Goal: Download file/media

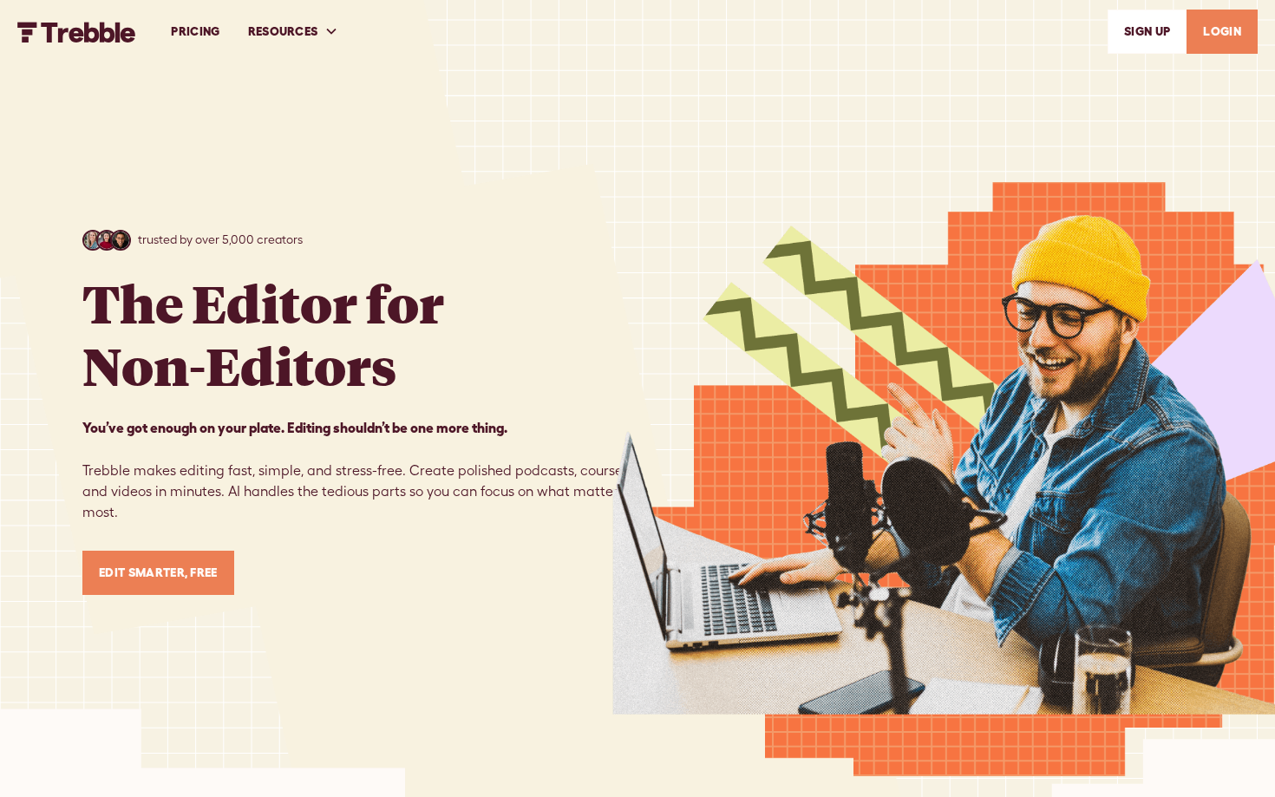
click at [1219, 48] on link "LOGIN" at bounding box center [1221, 32] width 71 height 44
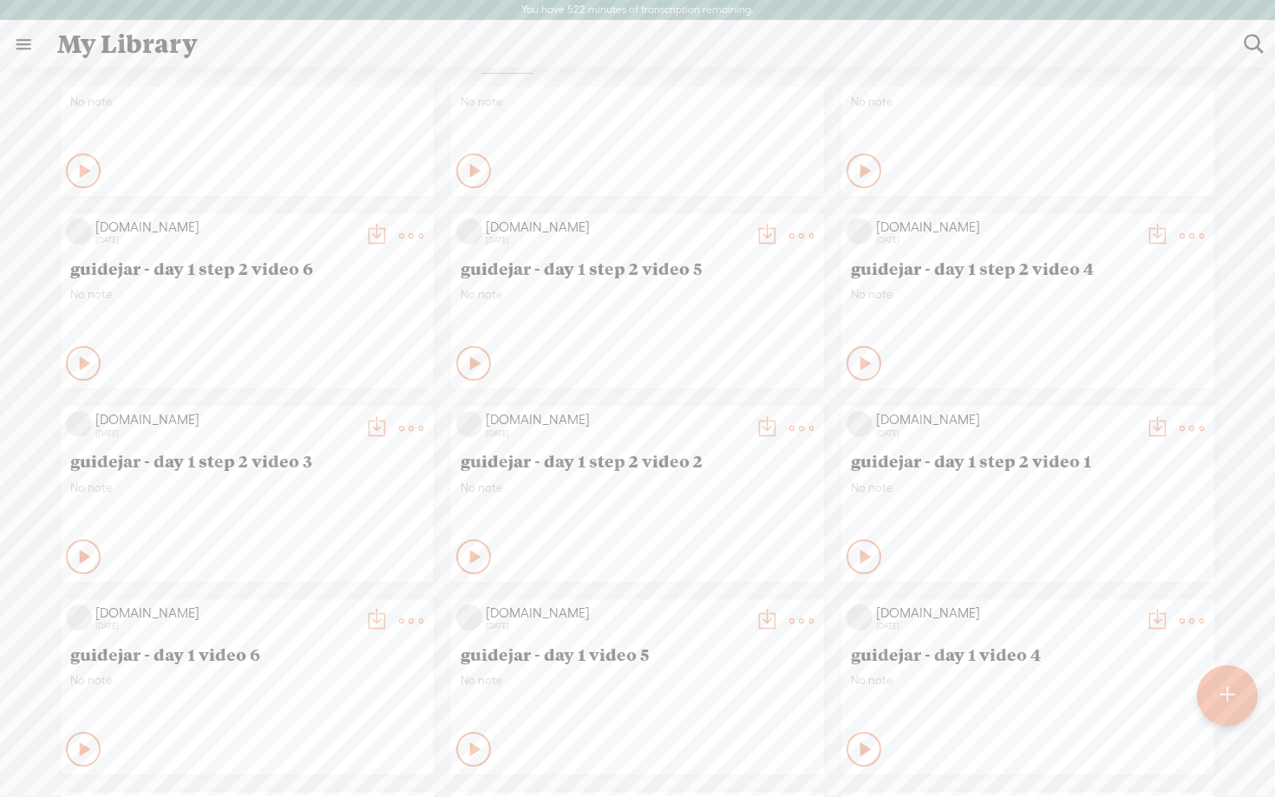
scroll to position [2735, 0]
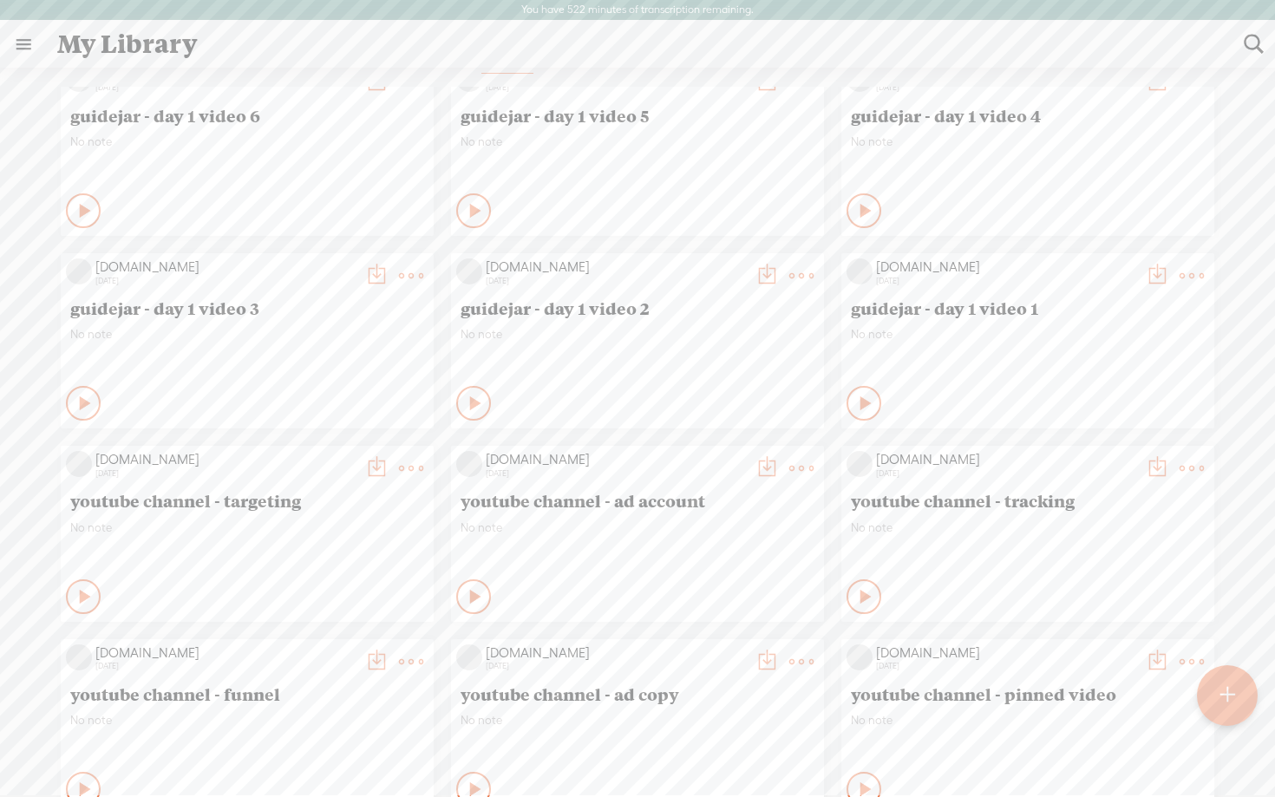
click at [858, 401] on icon at bounding box center [866, 403] width 17 height 17
click at [1203, 271] on icon at bounding box center [1191, 275] width 35 height 35
click at [1089, 456] on link "Download as..." at bounding box center [1108, 453] width 173 height 40
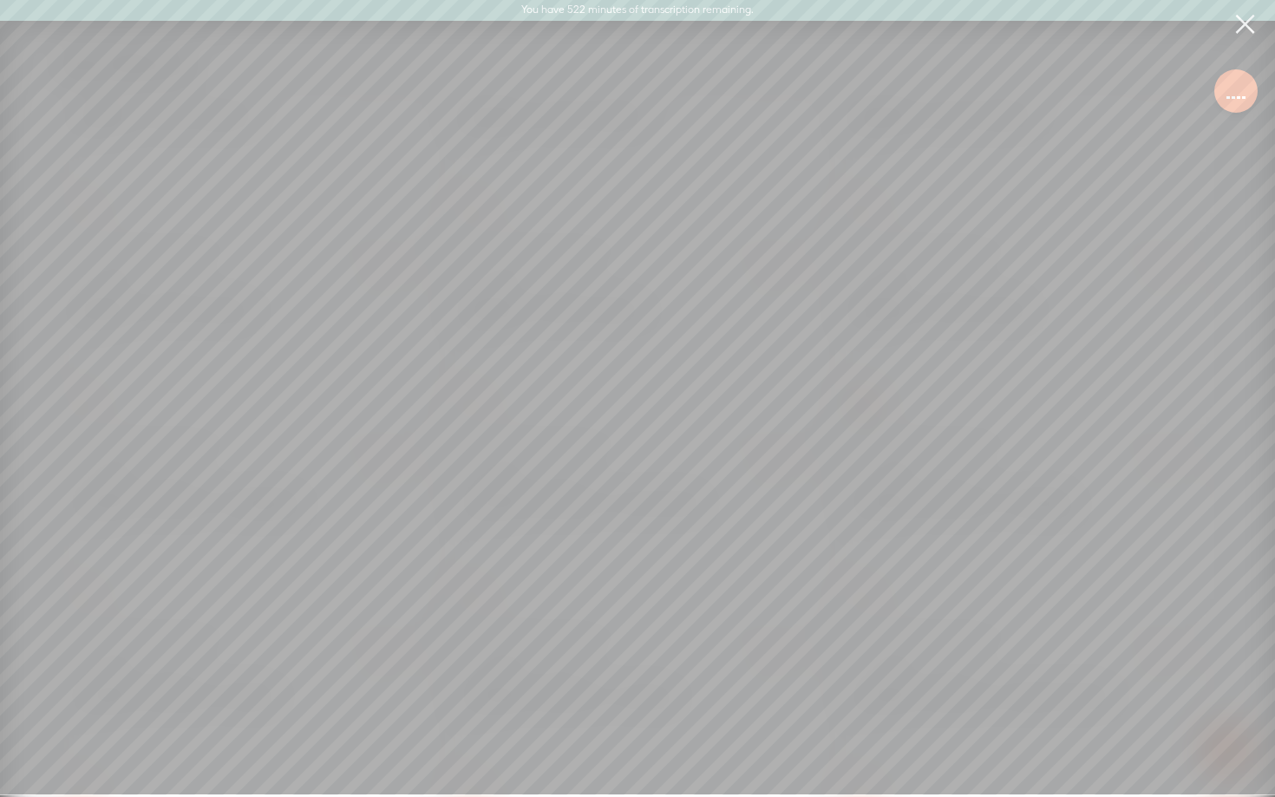
scroll to position [34, 0]
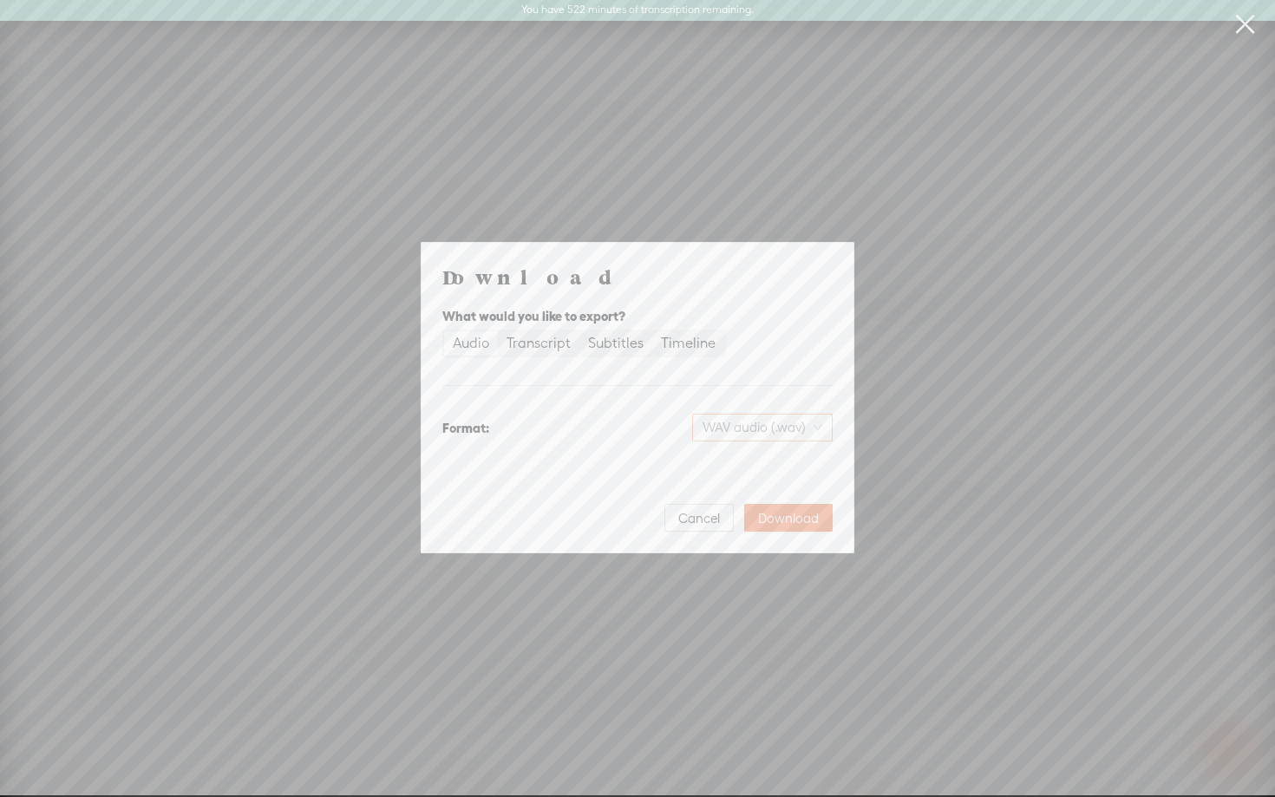
click at [785, 428] on span "WAV audio (.wav)" at bounding box center [762, 428] width 120 height 26
click at [748, 474] on div "MP3 audio (.mp3) Best for sharing, small file size" at bounding box center [747, 473] width 141 height 42
click at [787, 522] on span "Download" at bounding box center [788, 518] width 61 height 17
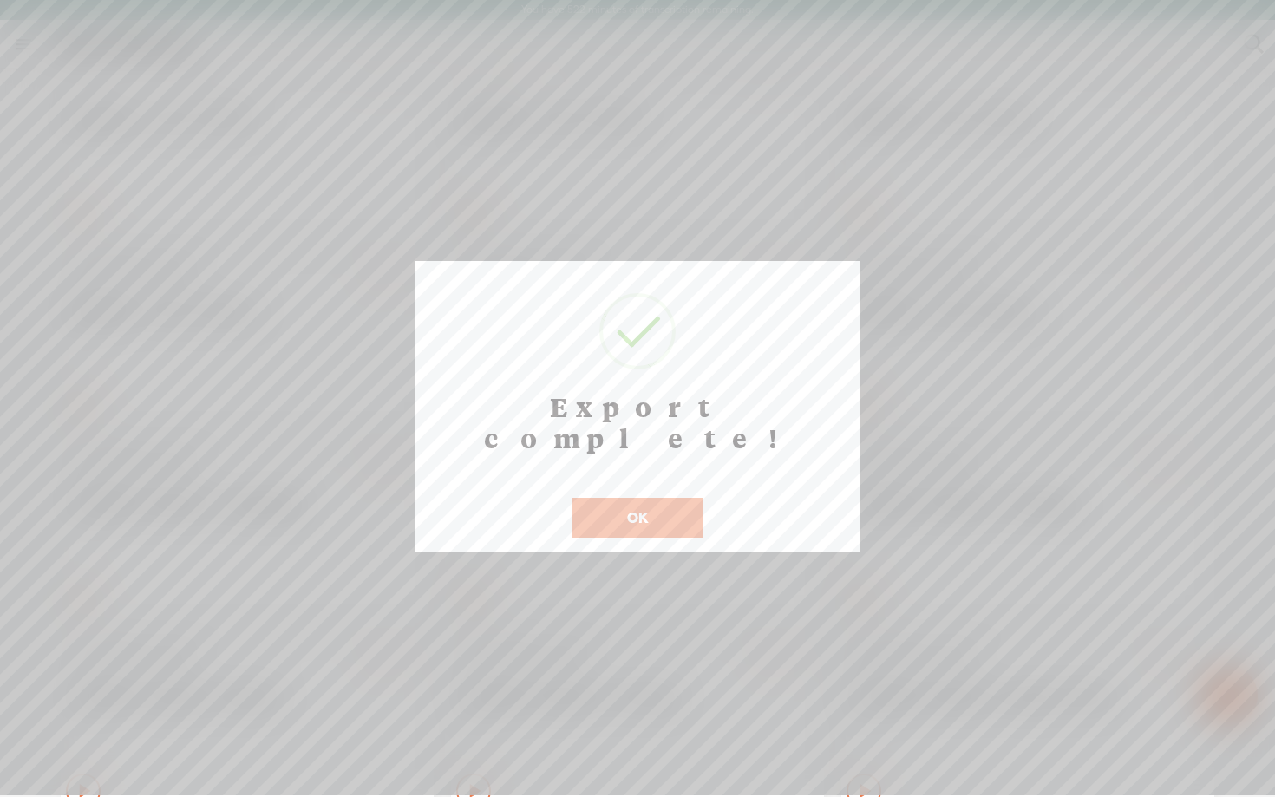
scroll to position [36, 0]
click at [656, 498] on button "OK" at bounding box center [638, 518] width 132 height 40
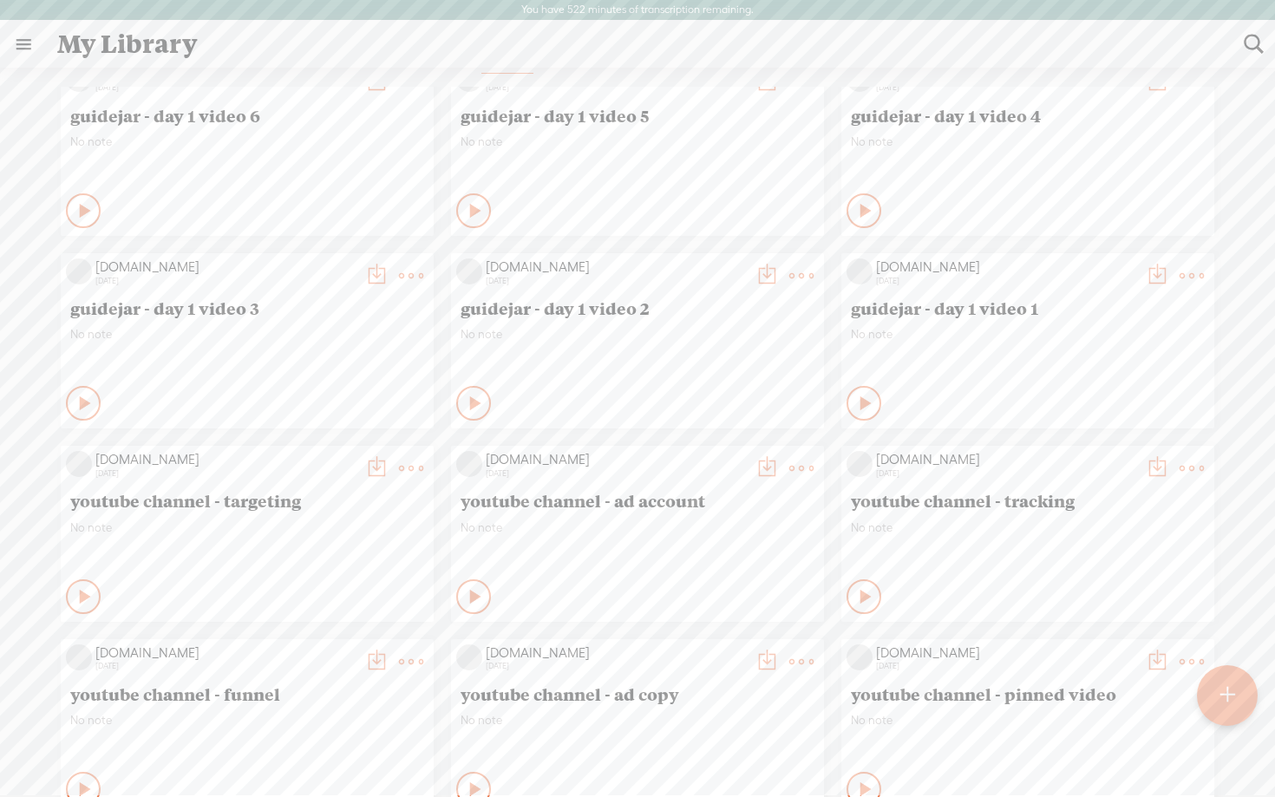
click at [1153, 272] on t at bounding box center [1157, 276] width 24 height 24
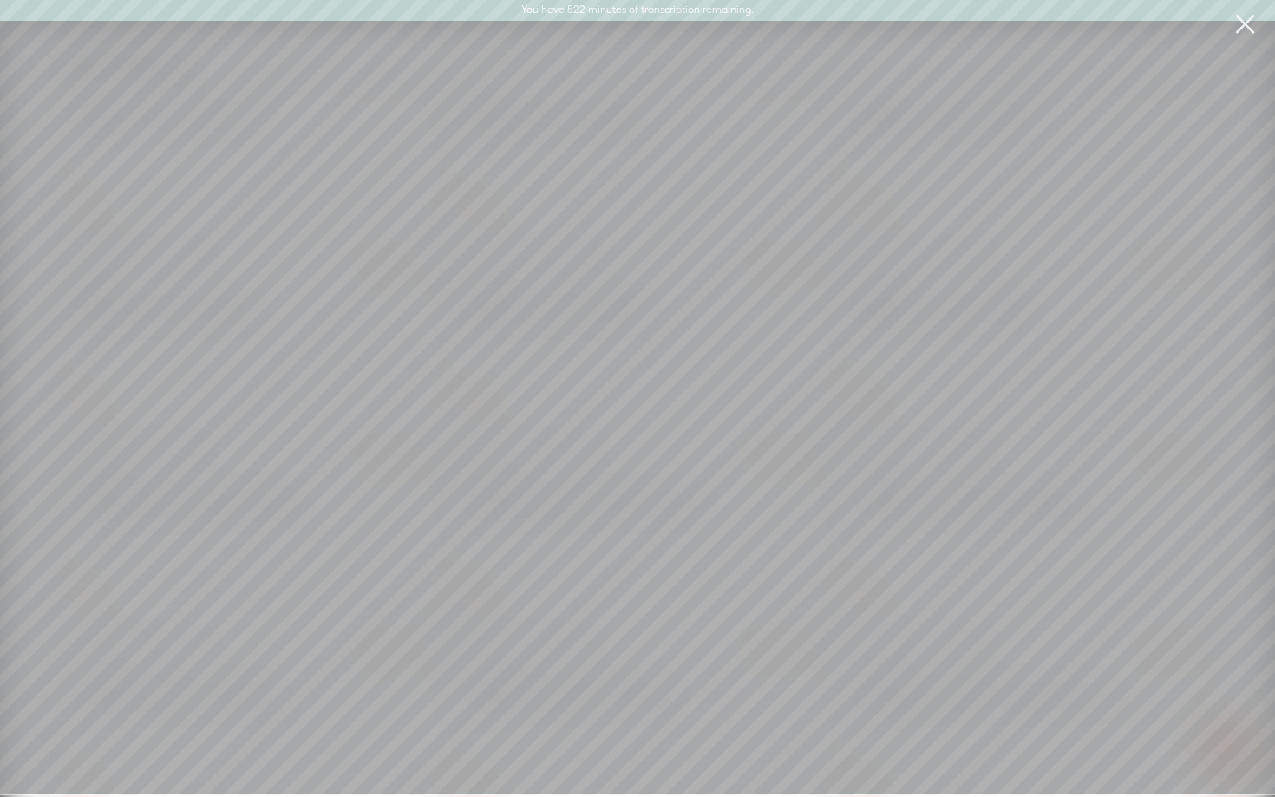
scroll to position [34, 0]
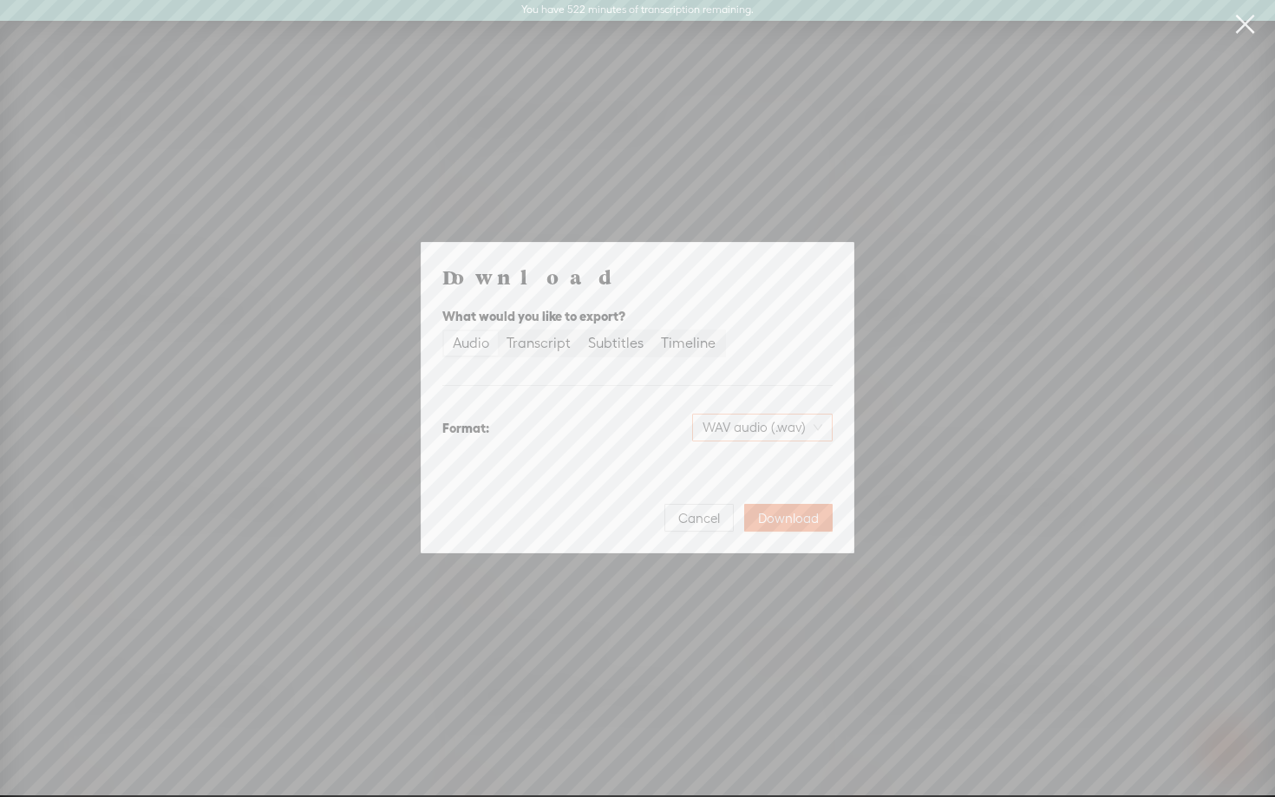
click at [741, 435] on span "WAV audio (.wav)" at bounding box center [762, 428] width 120 height 26
click at [715, 461] on div "MP3 audio (.mp3)" at bounding box center [747, 463] width 141 height 17
click at [777, 519] on span "Download" at bounding box center [788, 518] width 61 height 17
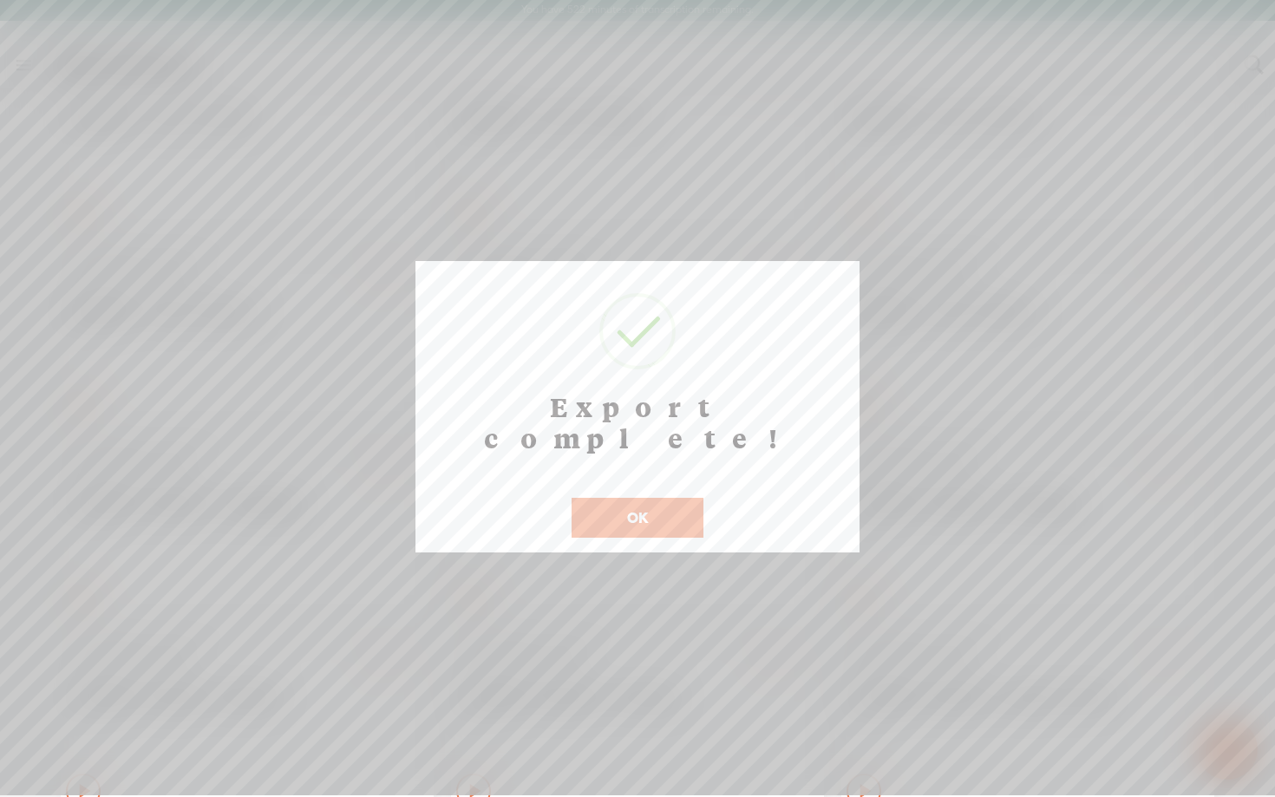
scroll to position [36, 0]
click at [644, 498] on button "OK" at bounding box center [638, 518] width 132 height 40
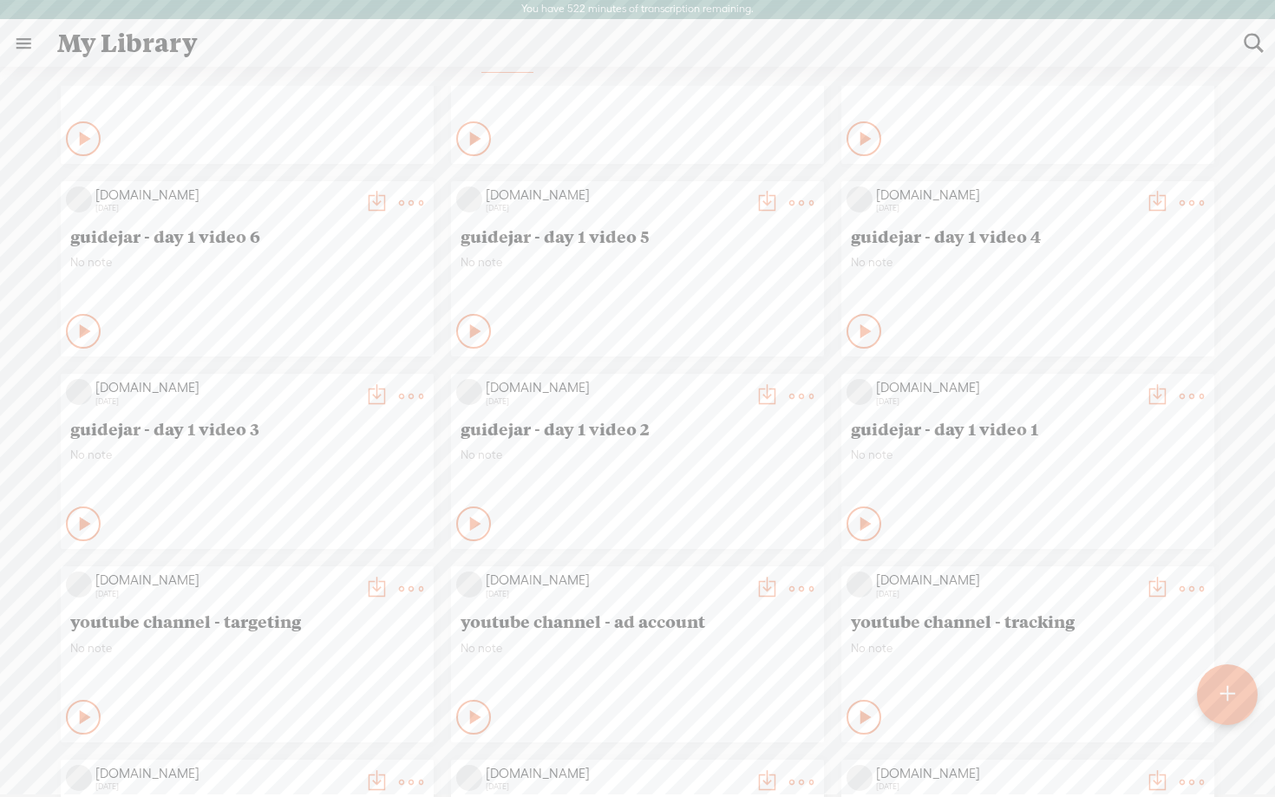
scroll to position [2735, 0]
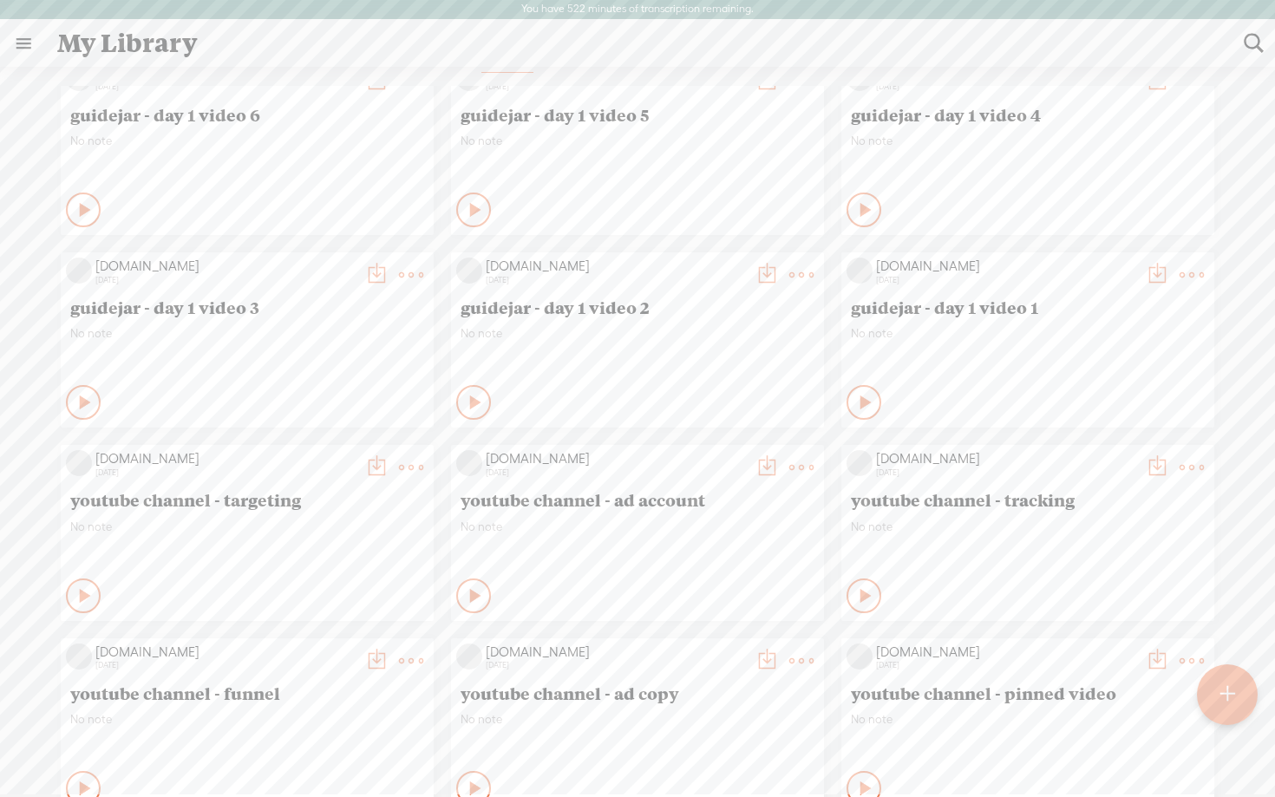
click at [861, 406] on icon at bounding box center [866, 402] width 17 height 17
click at [1155, 272] on t at bounding box center [1157, 275] width 24 height 24
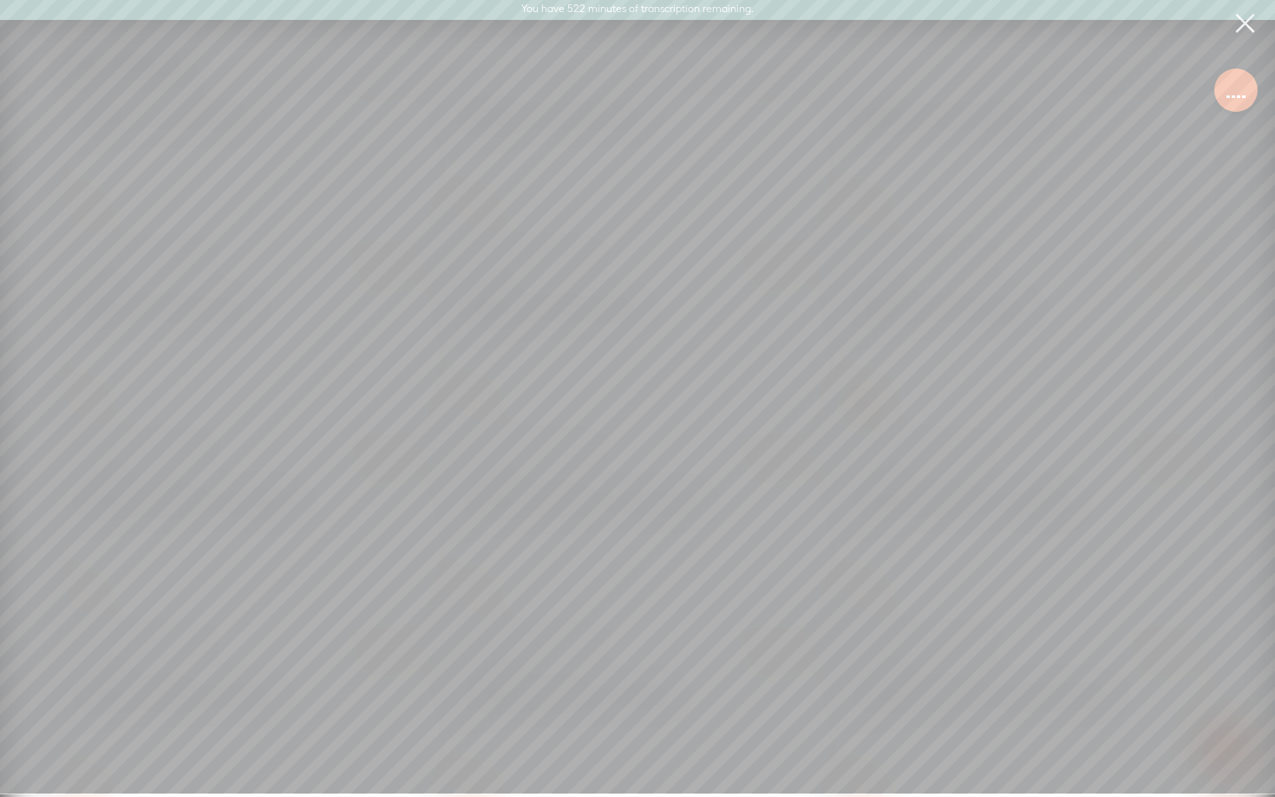
scroll to position [0, 0]
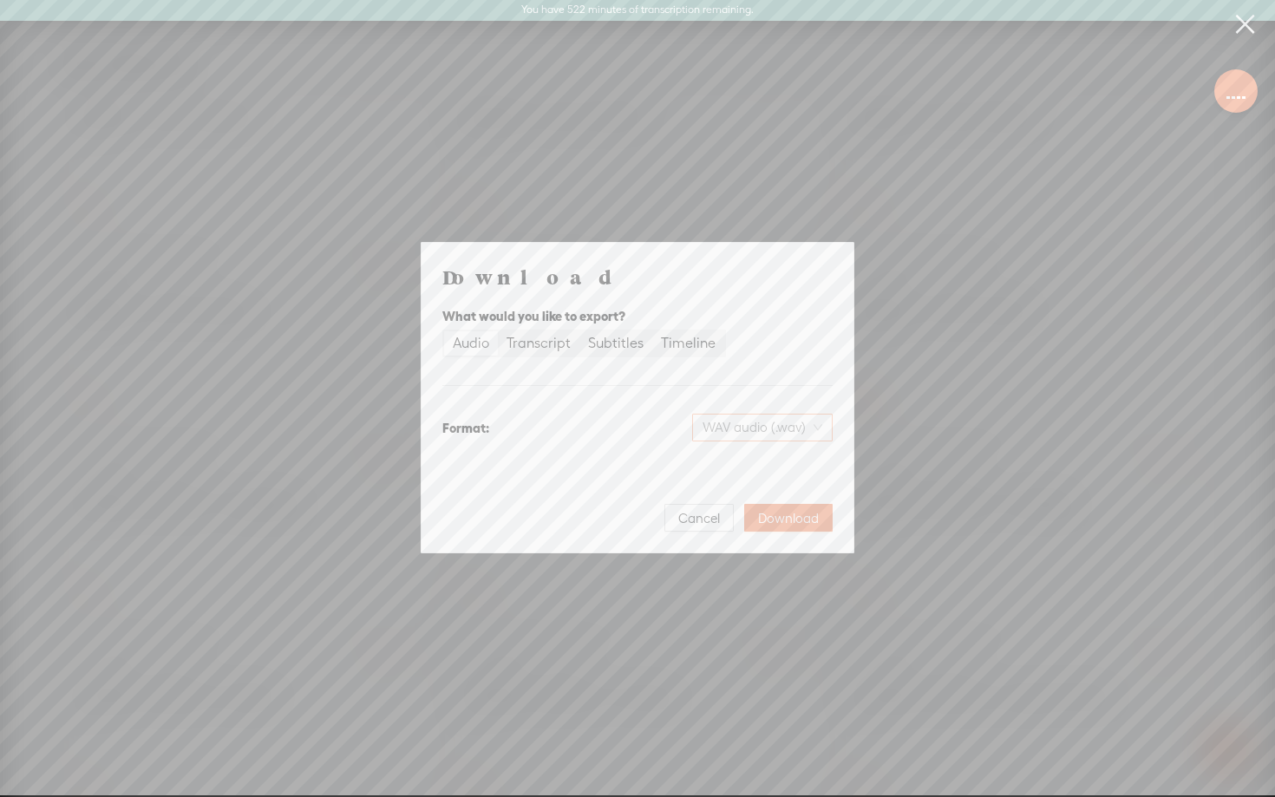
click at [751, 415] on span "WAV audio (.wav)" at bounding box center [762, 428] width 120 height 26
click at [719, 462] on div "MP3 audio (.mp3)" at bounding box center [747, 463] width 141 height 17
click at [804, 531] on button "Download" at bounding box center [788, 518] width 88 height 28
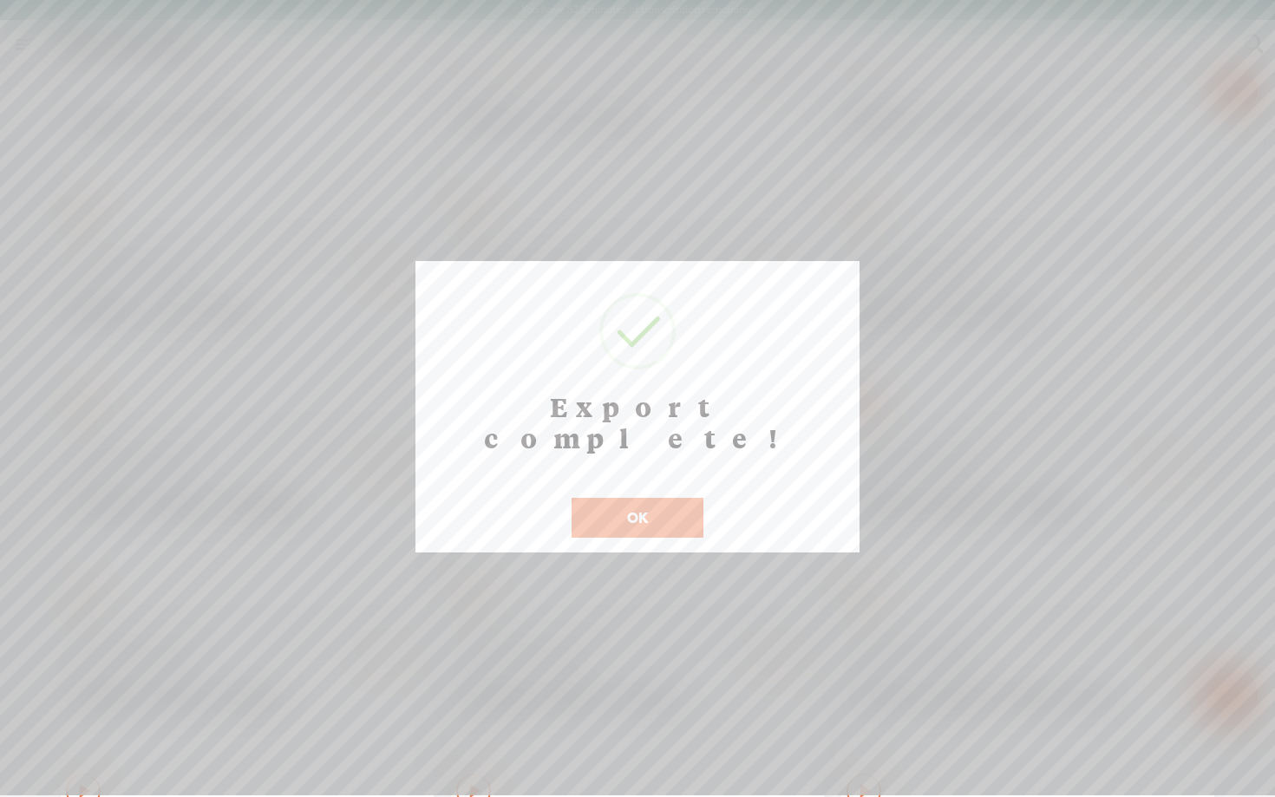
scroll to position [36, 0]
click at [620, 498] on button "OK" at bounding box center [638, 518] width 132 height 40
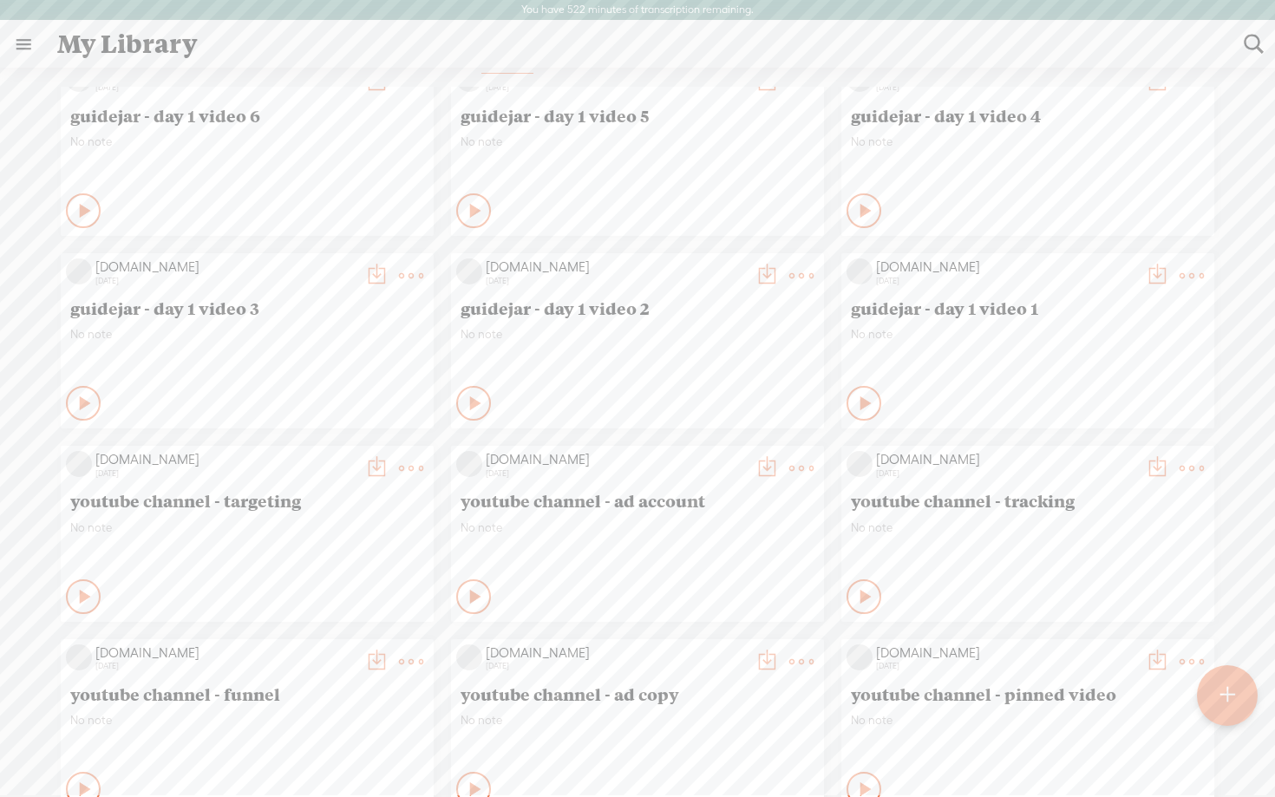
click at [1154, 268] on t at bounding box center [1157, 276] width 24 height 24
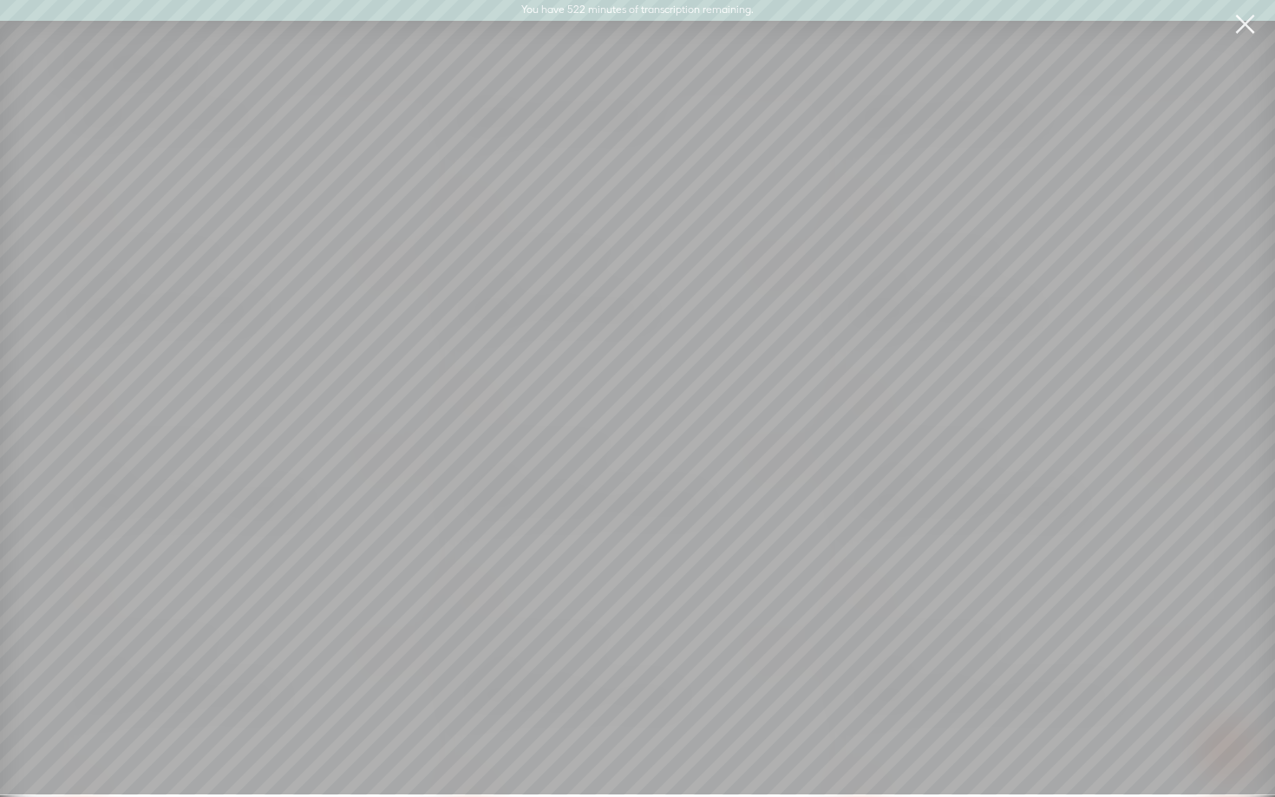
scroll to position [34, 0]
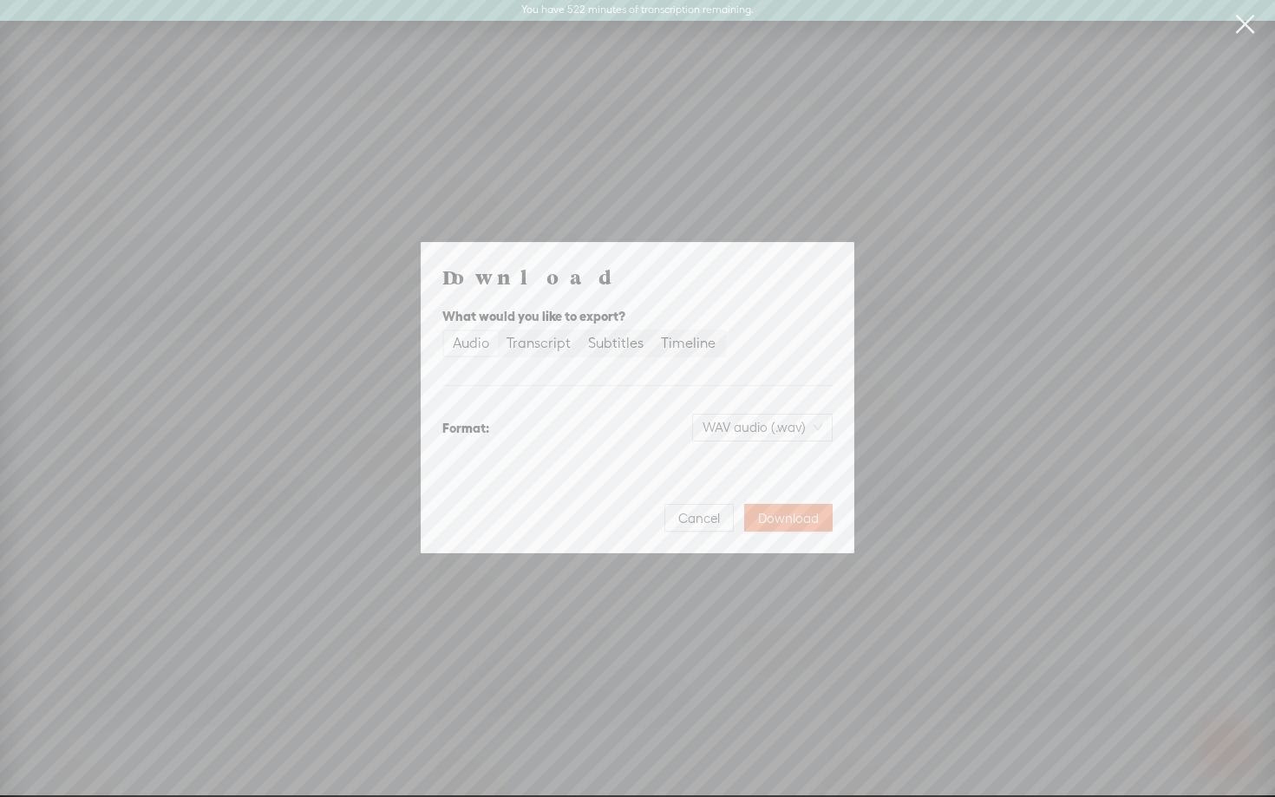
click at [1247, 29] on link at bounding box center [1244, 24] width 43 height 49
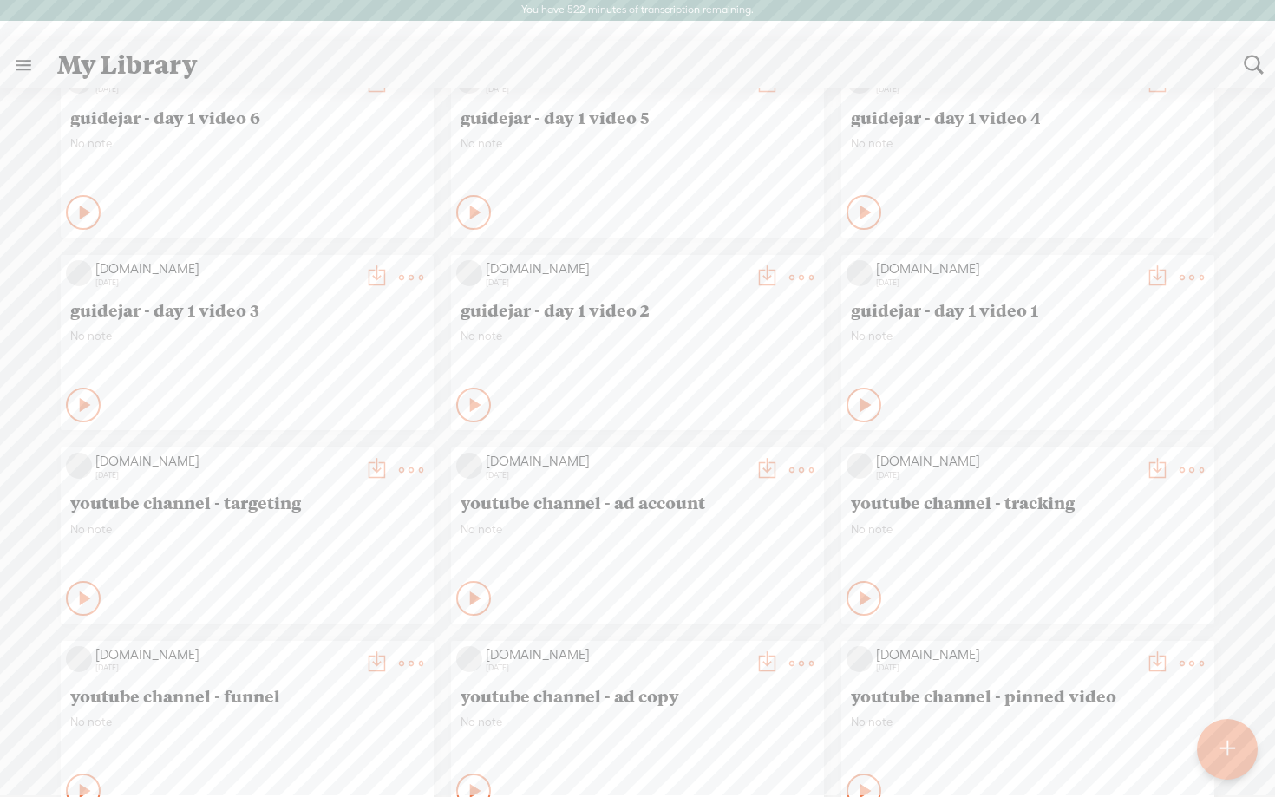
scroll to position [36, 0]
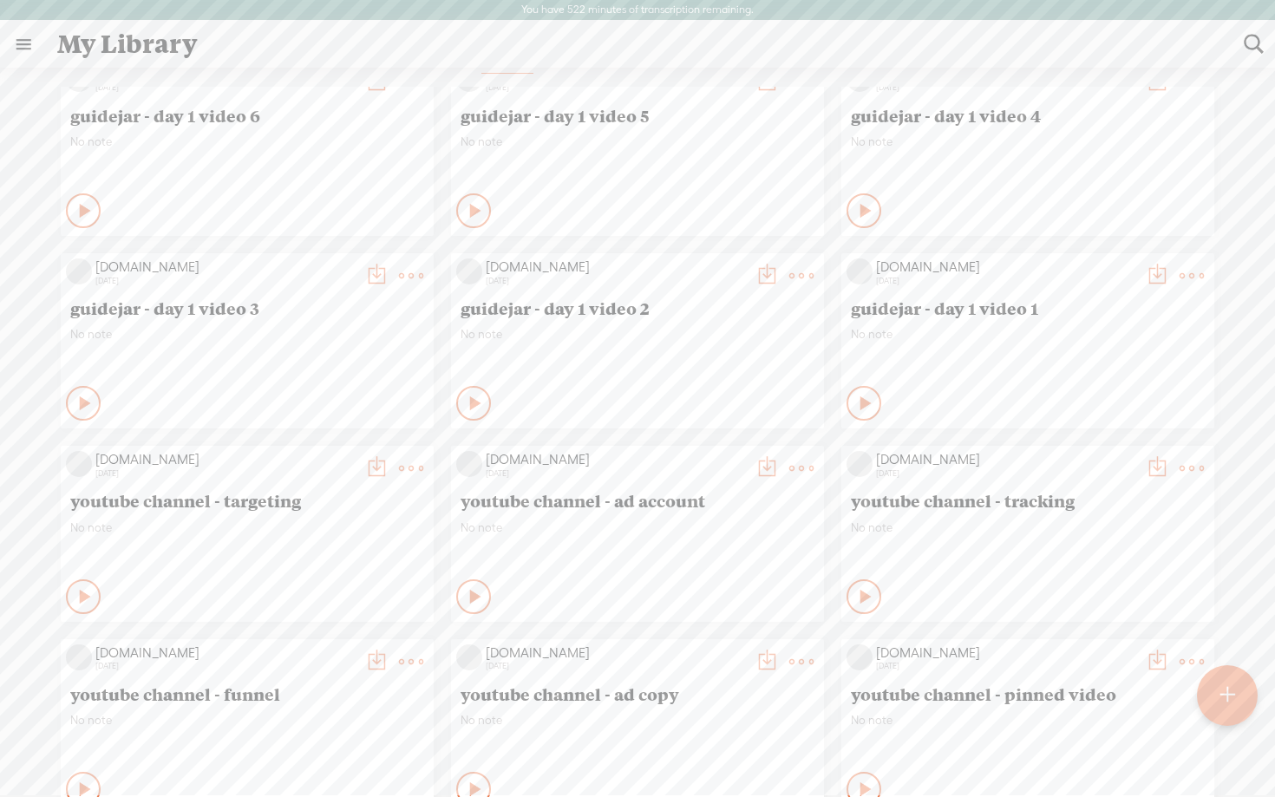
click at [1195, 268] on t at bounding box center [1191, 276] width 24 height 24
click at [1088, 456] on link "Download as..." at bounding box center [1108, 453] width 173 height 40
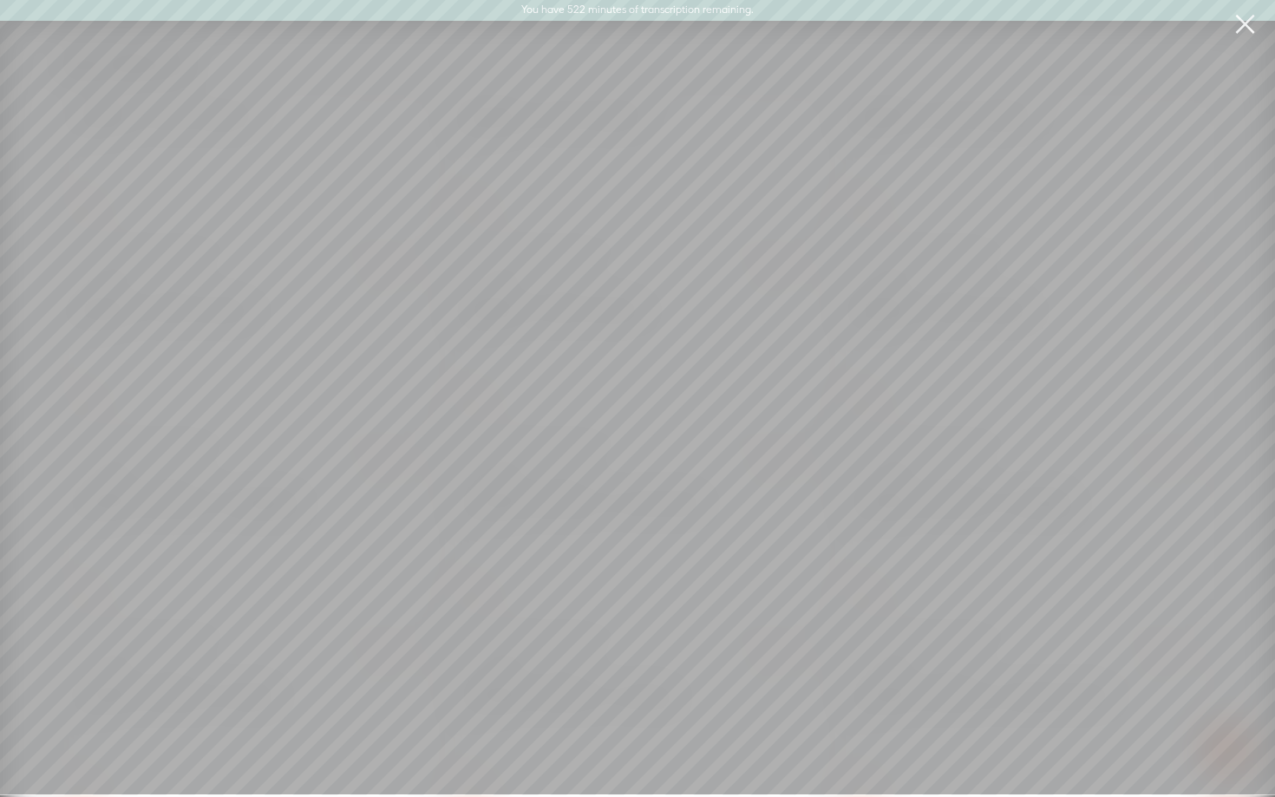
scroll to position [34, 0]
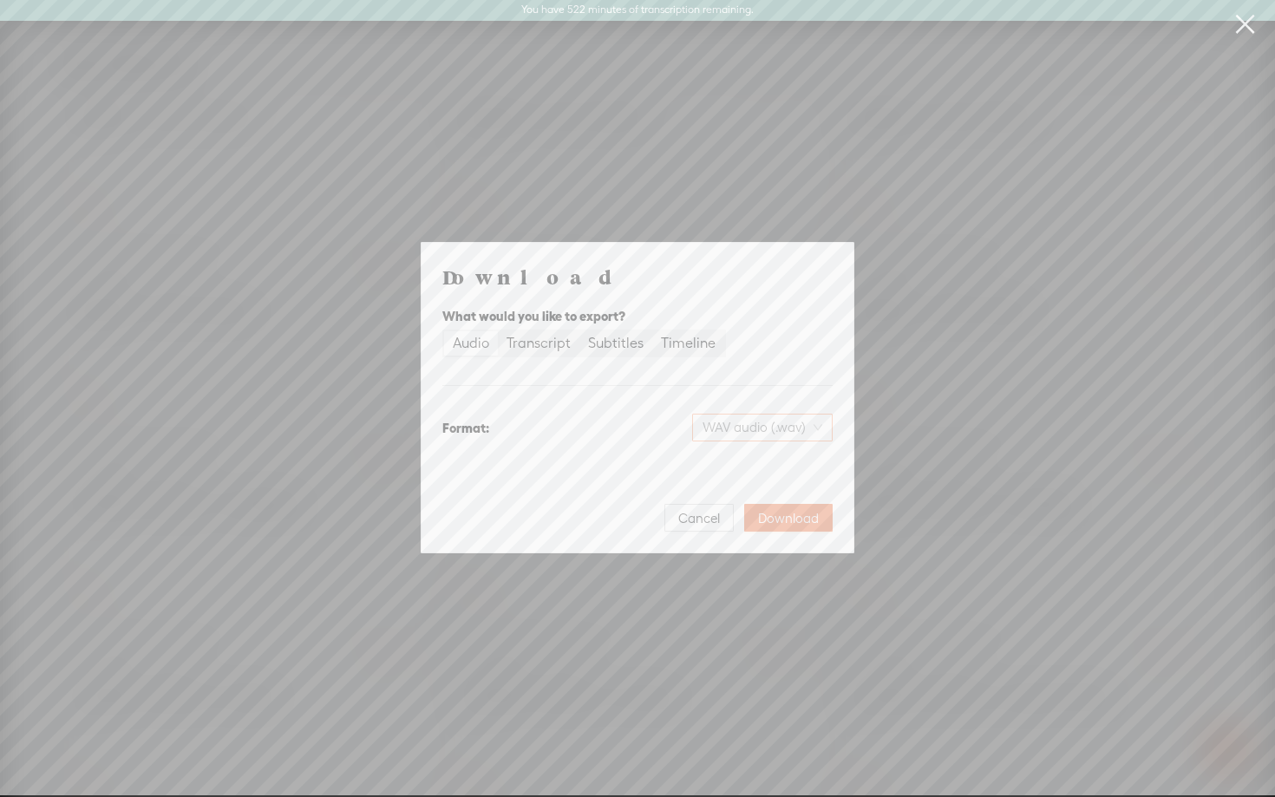
click at [736, 418] on span "WAV audio (.wav)" at bounding box center [762, 428] width 120 height 26
click at [722, 467] on div "MP3 audio (.mp3)" at bounding box center [747, 463] width 141 height 17
click at [774, 513] on span "Download" at bounding box center [788, 518] width 61 height 17
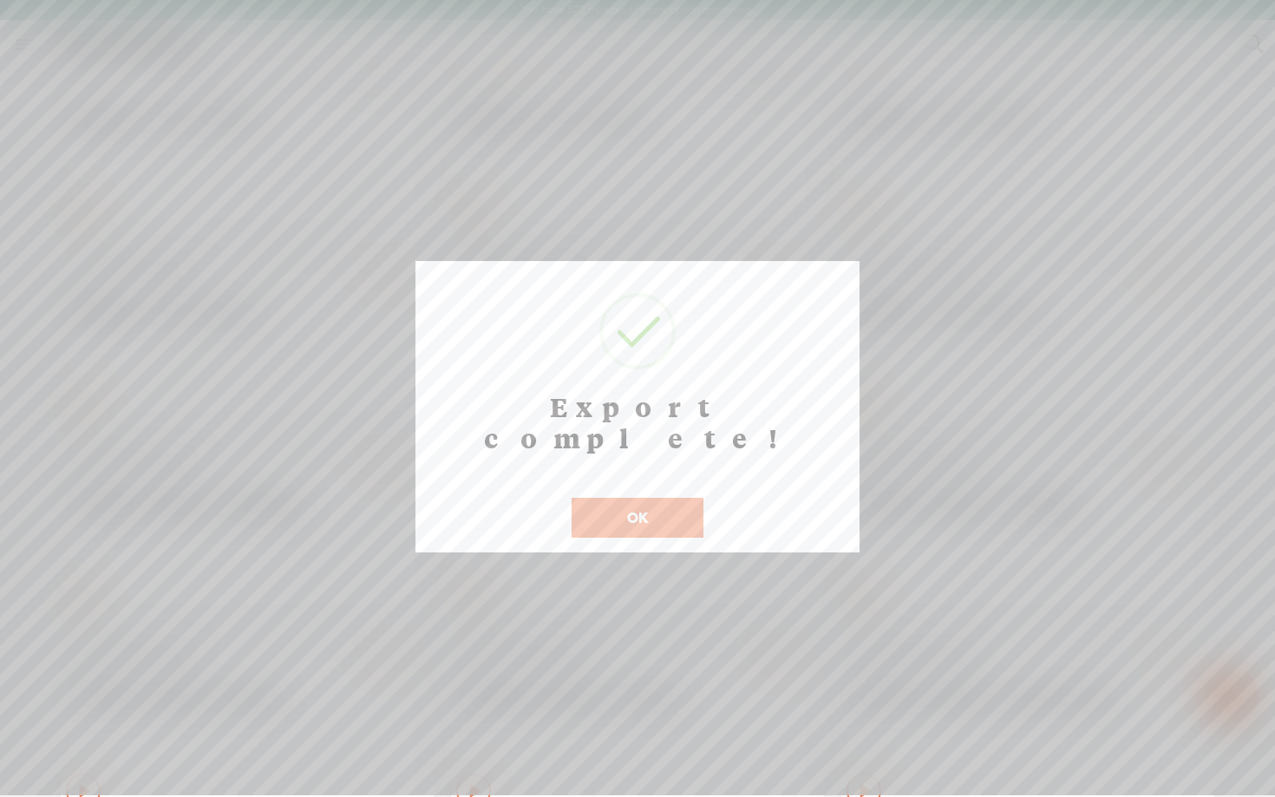
scroll to position [36, 0]
click at [642, 498] on button "OK" at bounding box center [638, 518] width 132 height 40
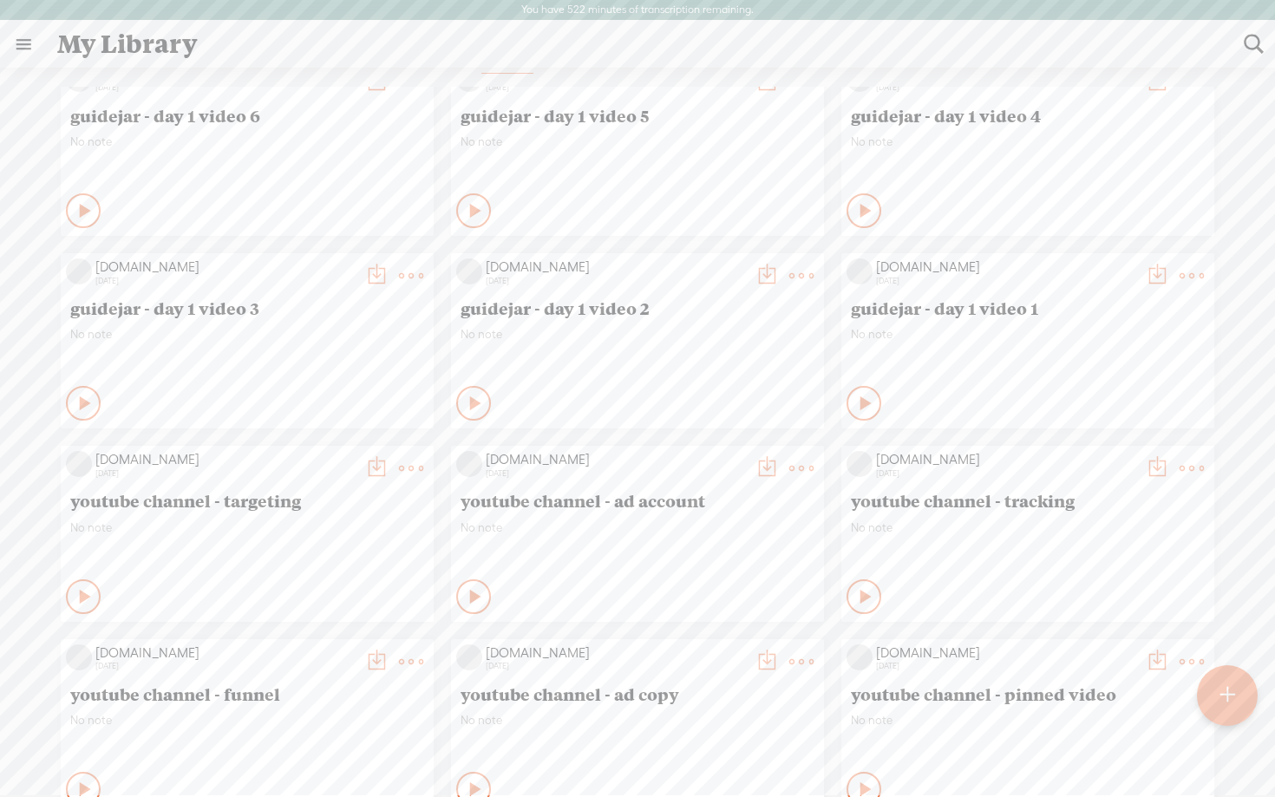
click at [963, 293] on div "guidejar - day 1 video 1" at bounding box center [1027, 307] width 363 height 29
click at [963, 309] on span "guidejar - day 1 video 1" at bounding box center [1028, 307] width 354 height 21
click at [1182, 278] on t at bounding box center [1191, 276] width 24 height 24
click at [1099, 326] on link "Edit" at bounding box center [1108, 333] width 173 height 40
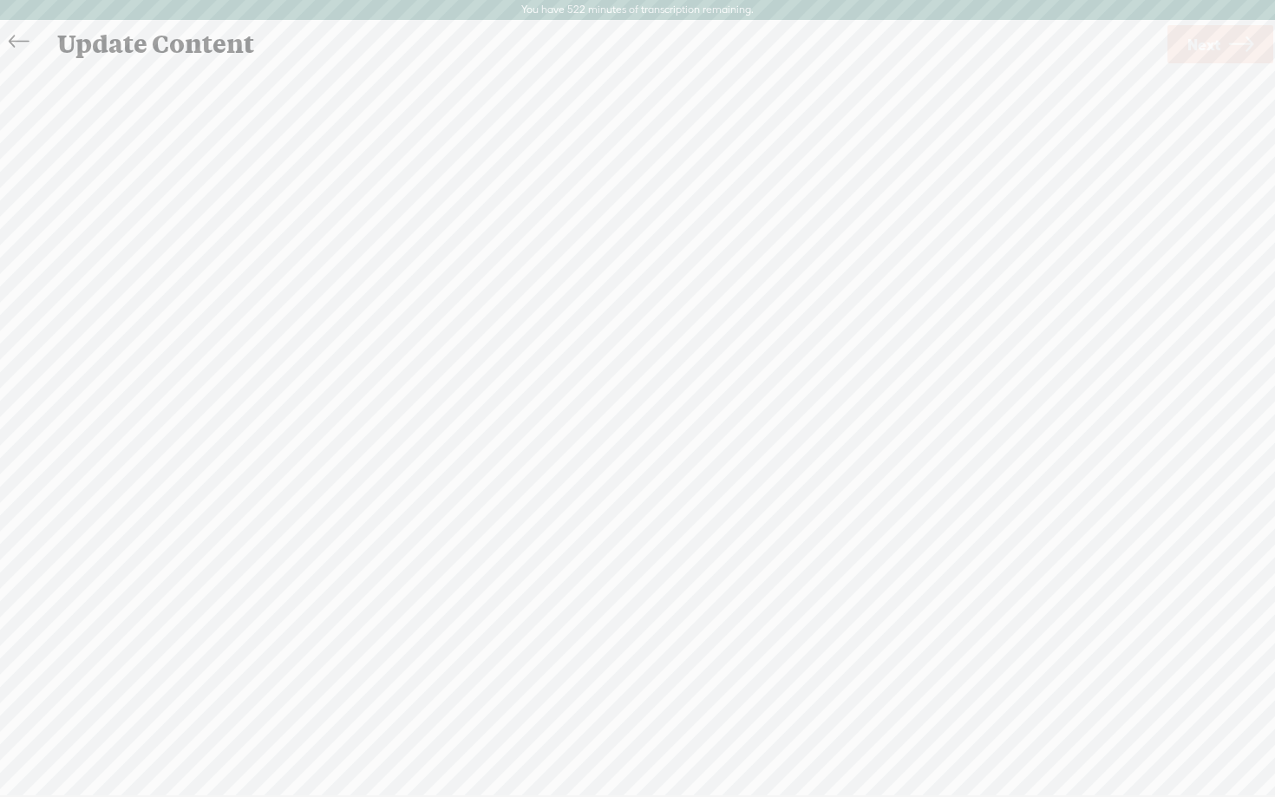
scroll to position [1, 0]
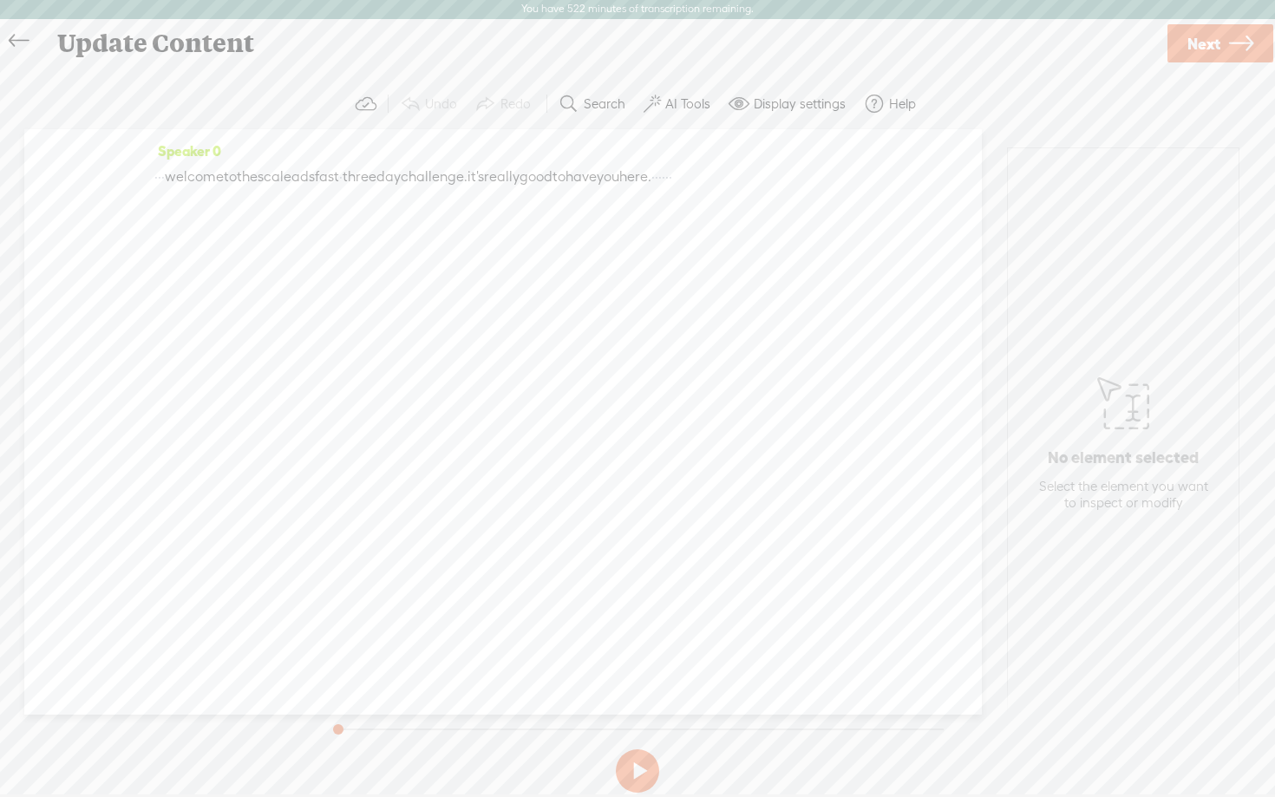
click at [1226, 42] on link "Next" at bounding box center [1220, 43] width 106 height 38
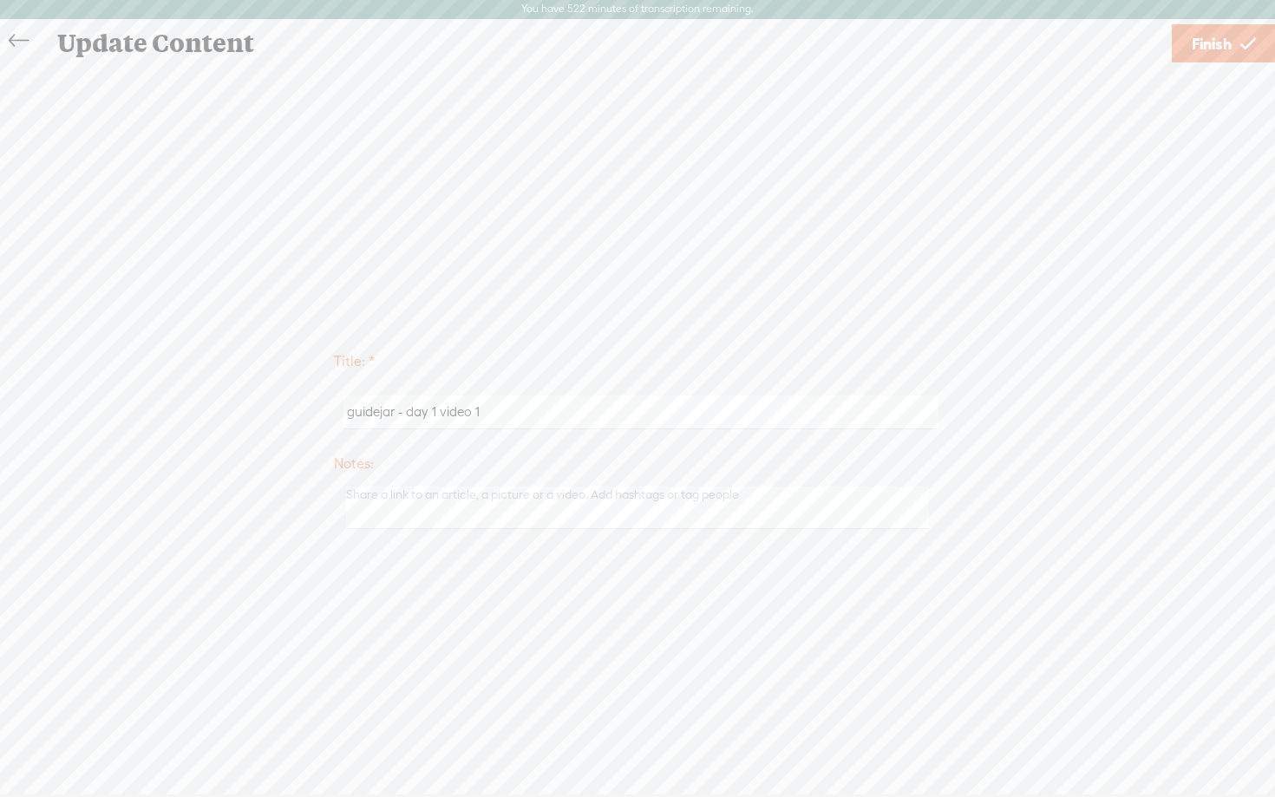
click at [1223, 44] on span "Finish" at bounding box center [1212, 44] width 40 height 44
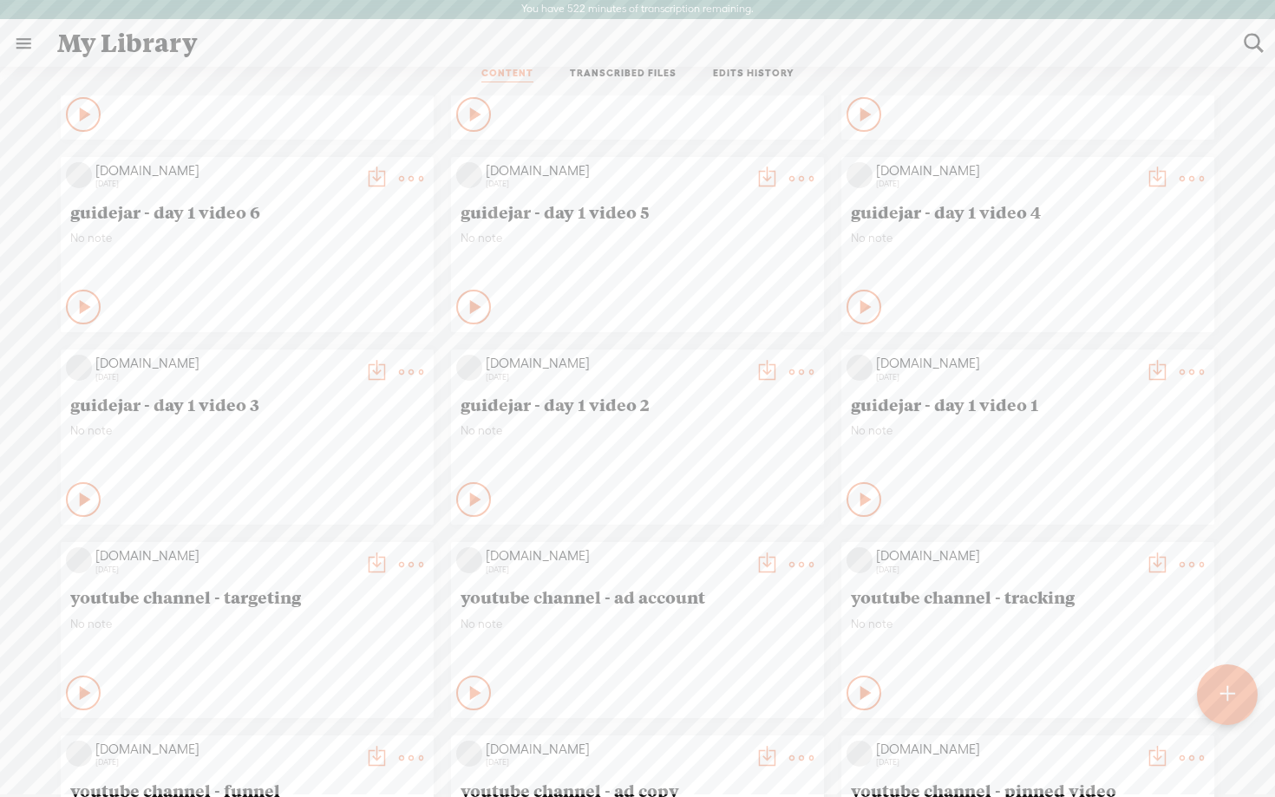
scroll to position [2649, 0]
click at [1189, 368] on t at bounding box center [1191, 371] width 24 height 24
click at [1081, 540] on link "Download as..." at bounding box center [1108, 548] width 173 height 40
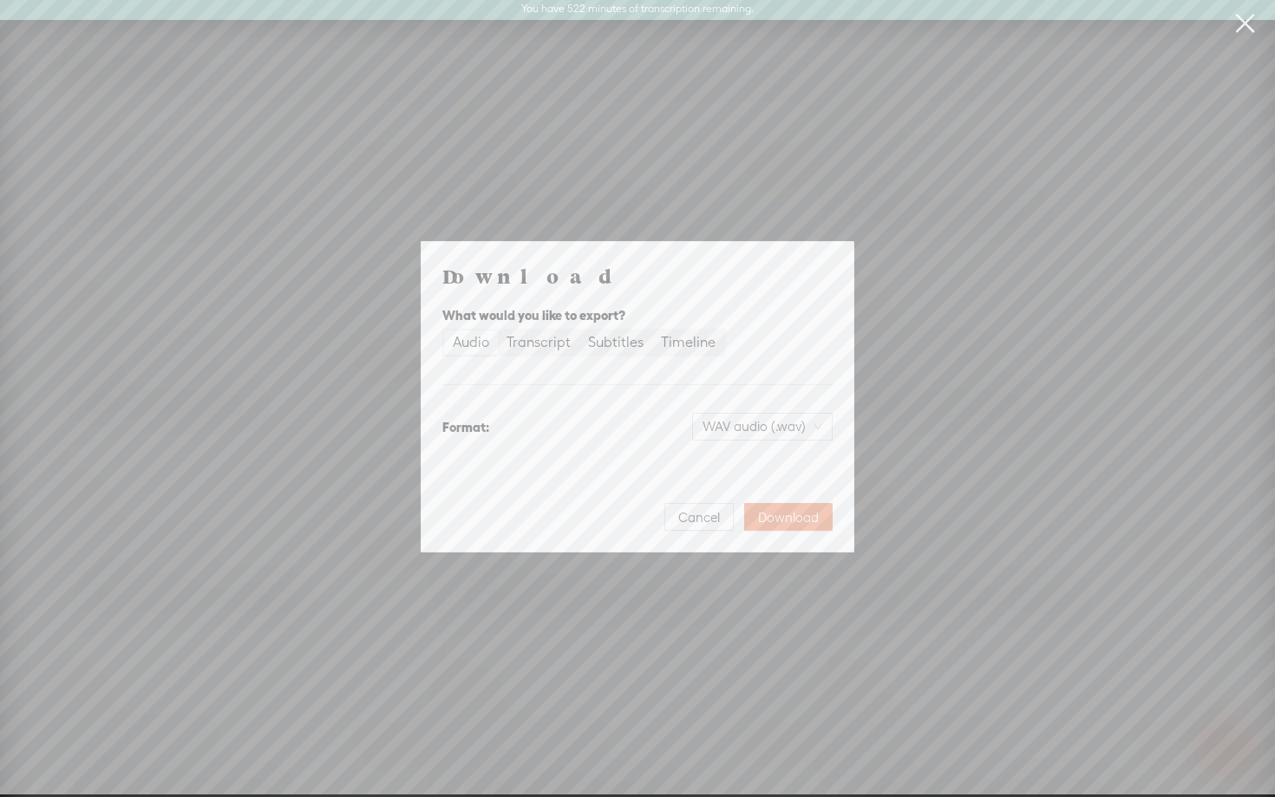
scroll to position [0, 0]
click at [758, 425] on span "WAV audio (.wav)" at bounding box center [762, 428] width 120 height 26
click at [745, 481] on div "Best for sharing, small file size" at bounding box center [747, 483] width 141 height 14
click at [777, 527] on button "Download" at bounding box center [788, 518] width 88 height 28
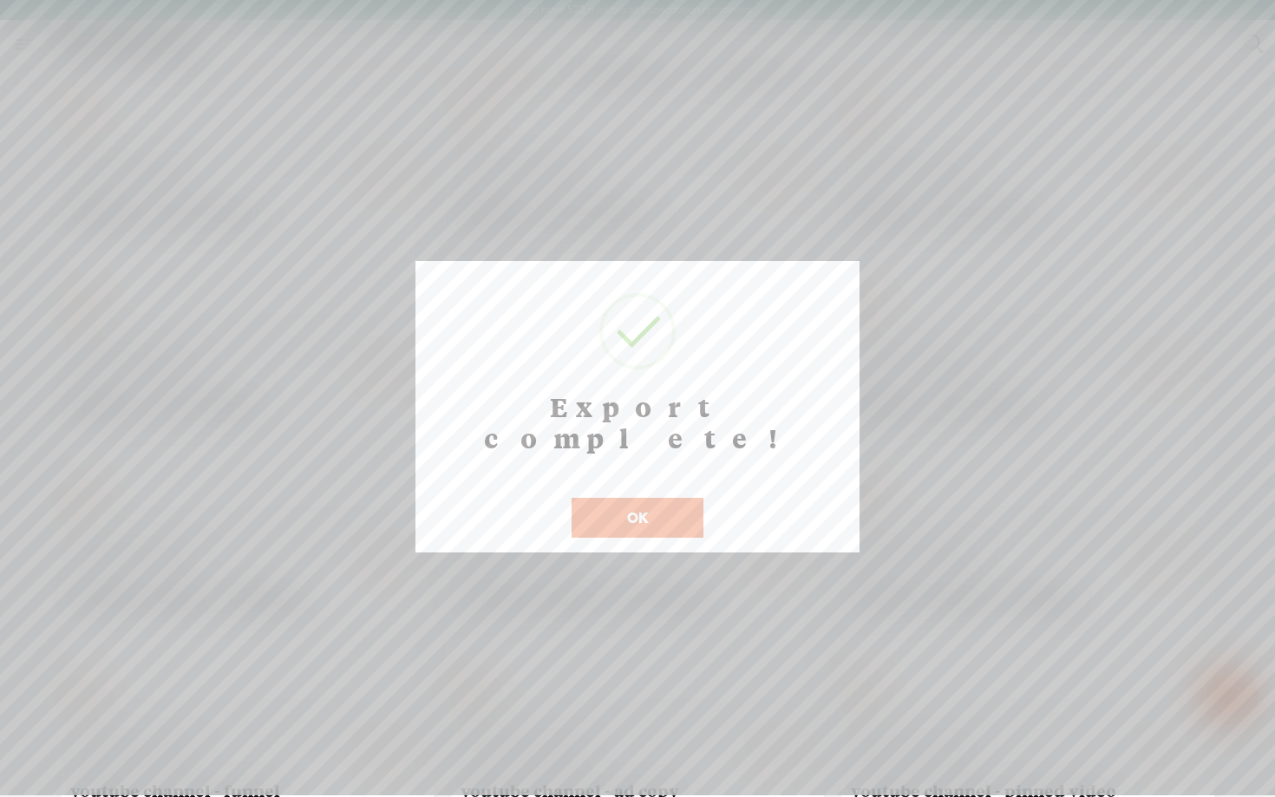
click at [673, 498] on button "OK" at bounding box center [638, 518] width 132 height 40
